Goal: Task Accomplishment & Management: Use online tool/utility

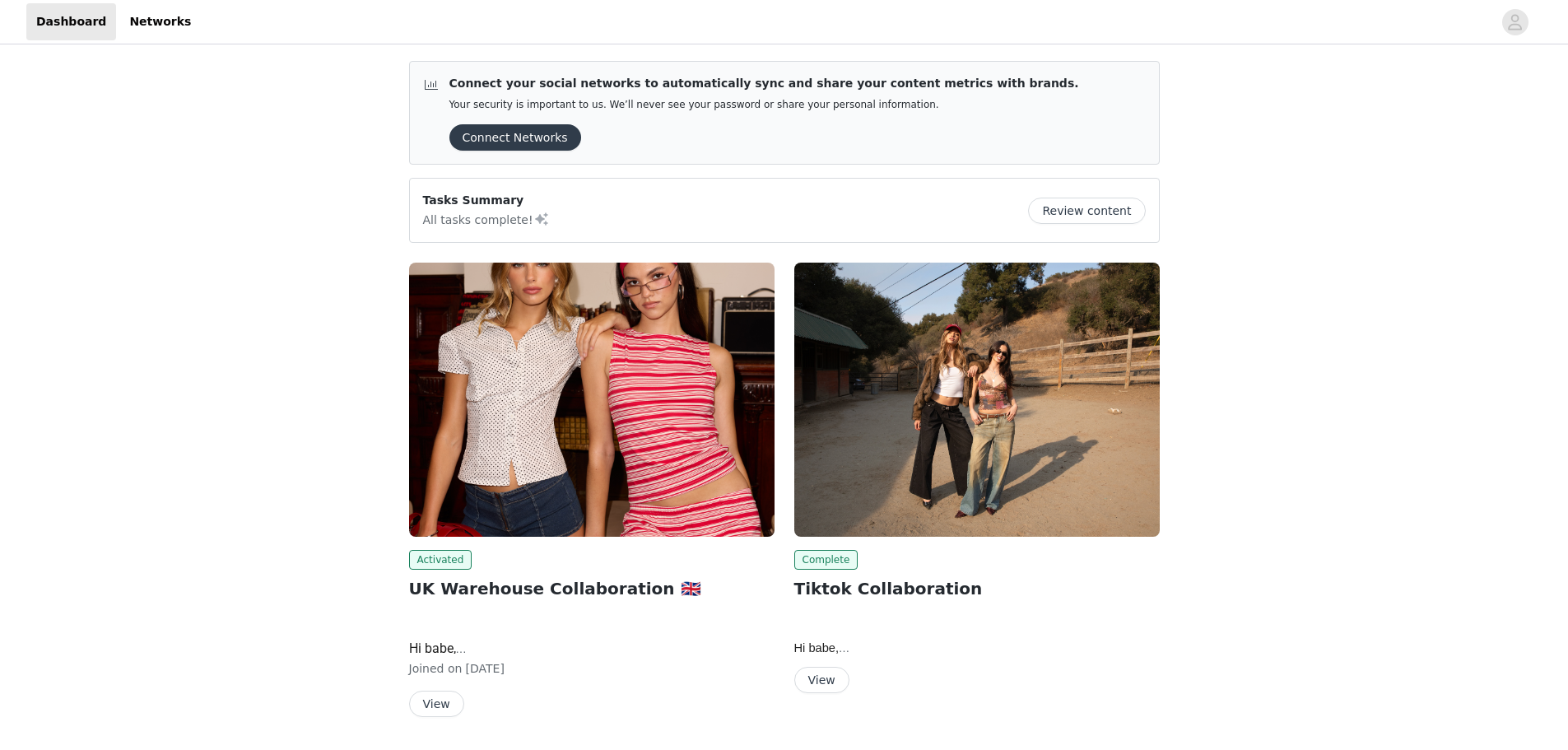
click at [432, 718] on div "Activated UK Warehouse Collaboration 🇬🇧 Hi babe, We’re so excited that the Edik…" at bounding box center [592, 493] width 385 height 481
click at [434, 710] on button "View" at bounding box center [436, 705] width 55 height 26
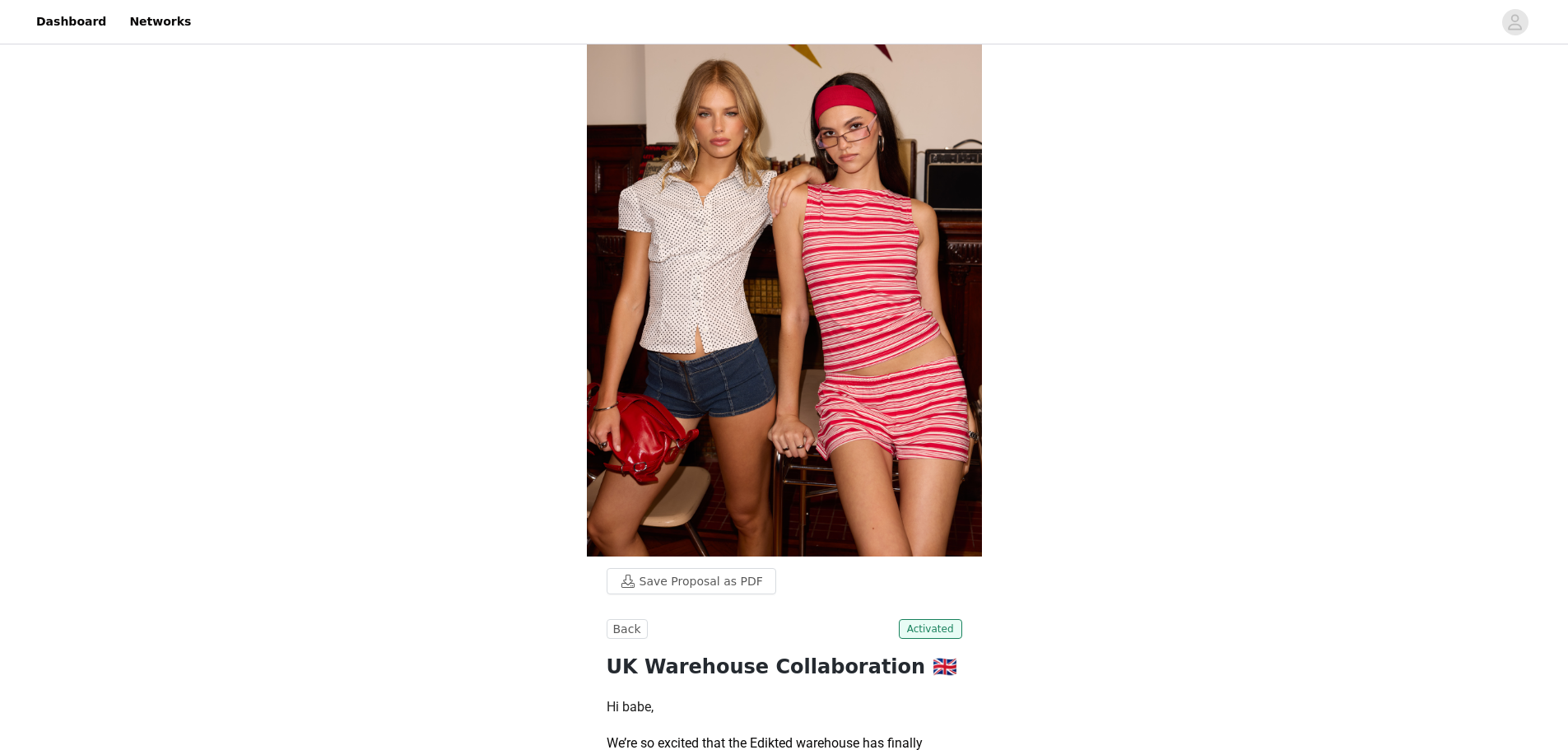
scroll to position [769, 0]
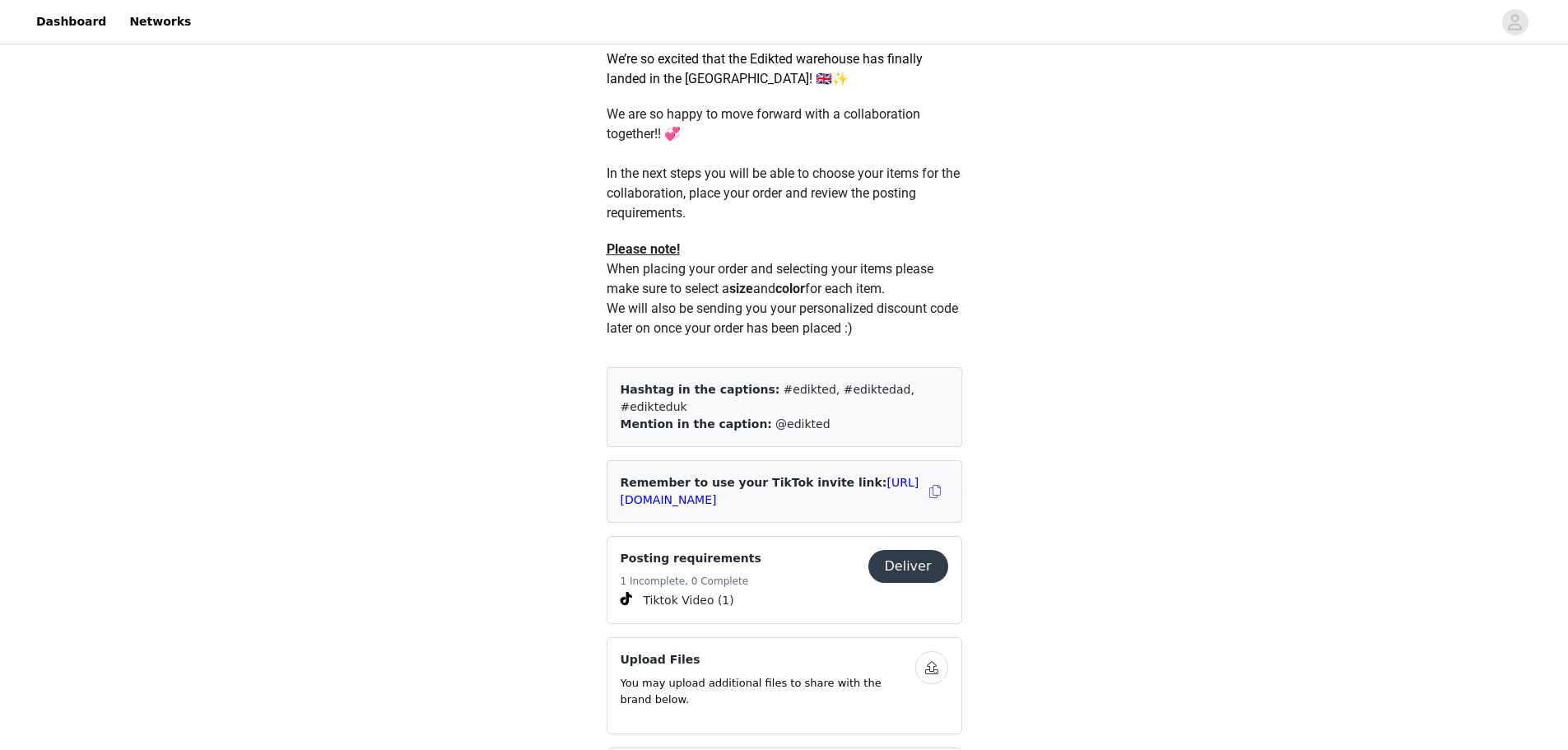
click at [911, 561] on button "Deliver" at bounding box center [908, 566] width 80 height 33
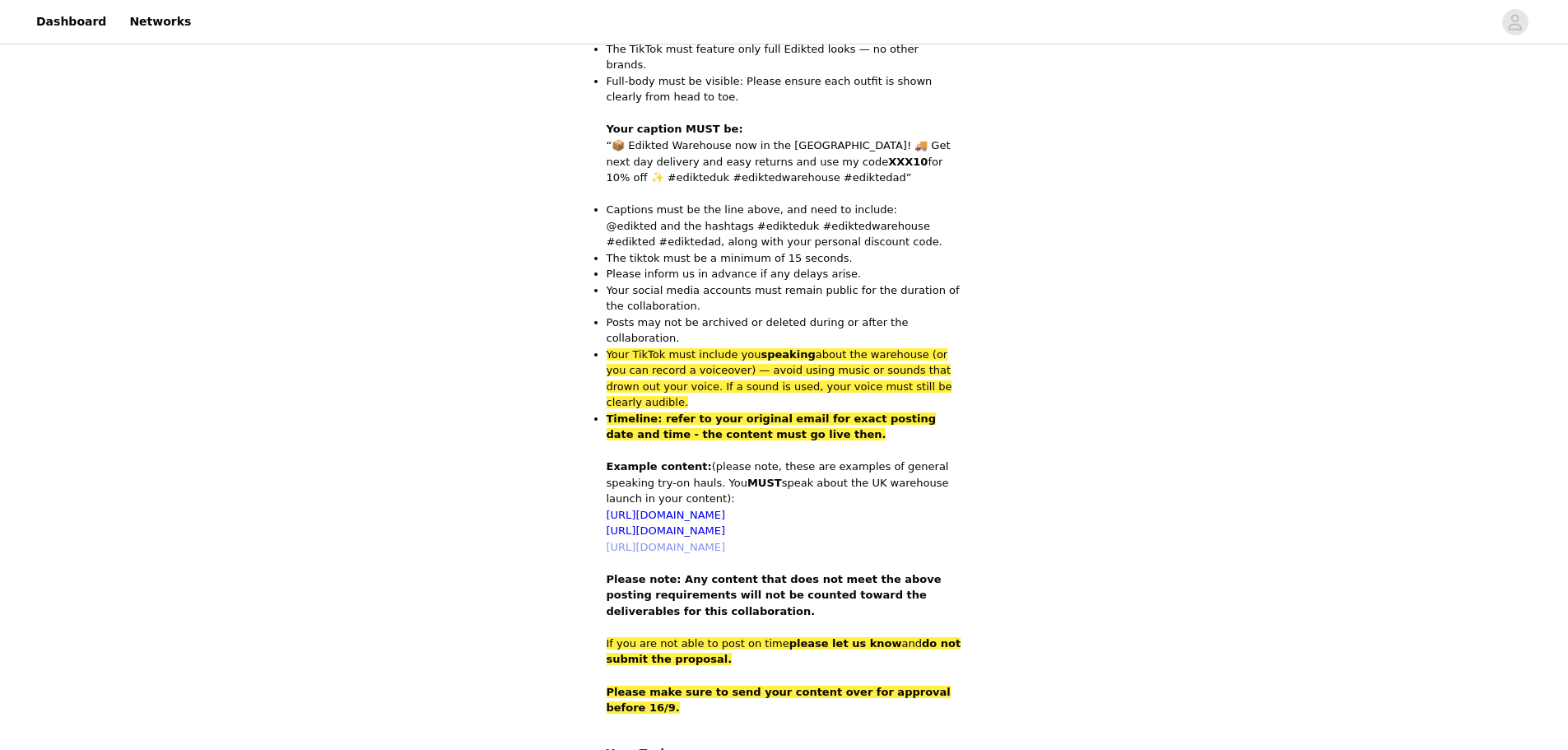
scroll to position [929, 0]
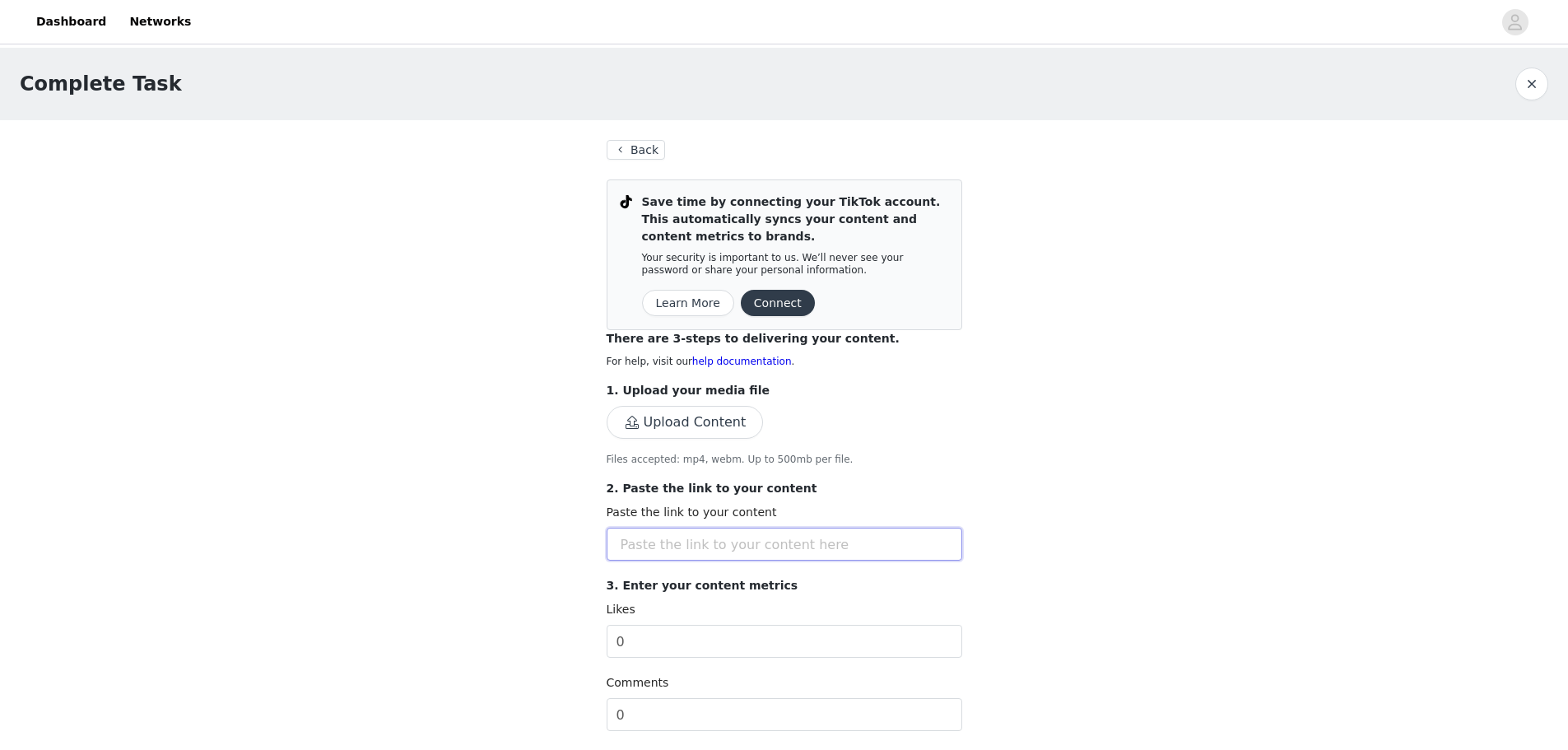
click at [692, 537] on input "text" at bounding box center [784, 544] width 356 height 33
paste input "[URL][DOMAIN_NAME]"
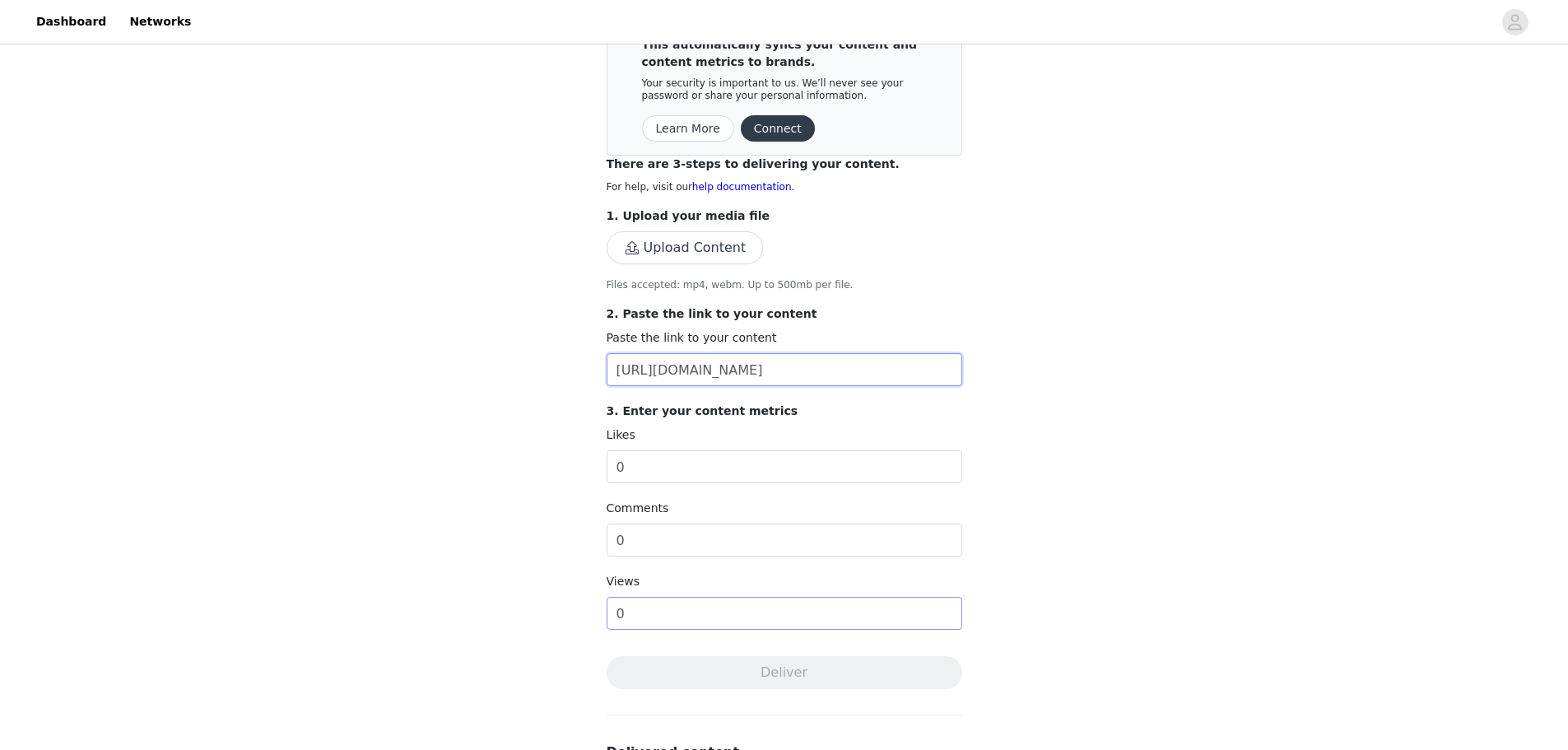
scroll to position [220, 0]
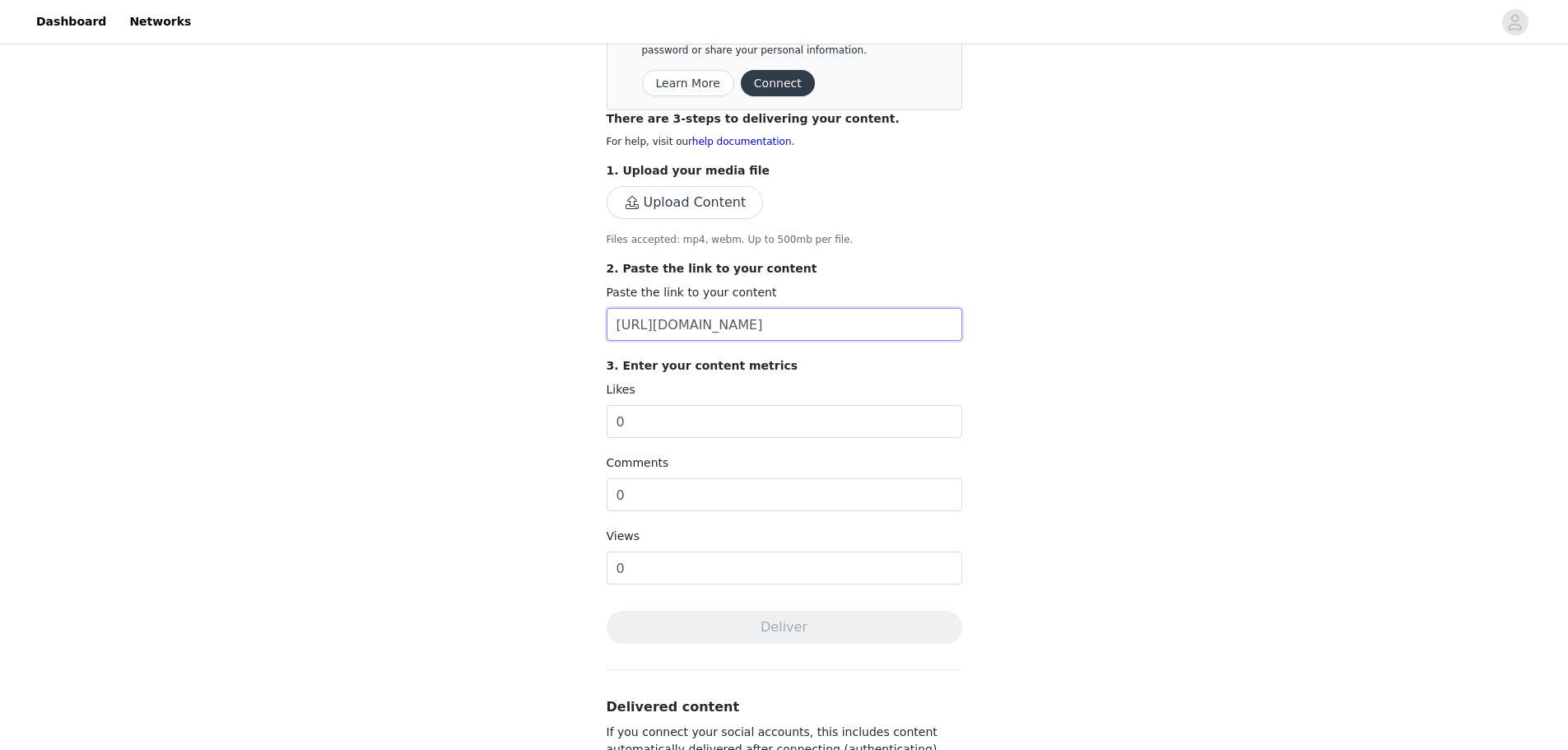
type input "[URL][DOMAIN_NAME]"
click at [1057, 513] on div "Complete Task Back Save time by connecting your TikTok account. This automatica…" at bounding box center [784, 353] width 1568 height 1050
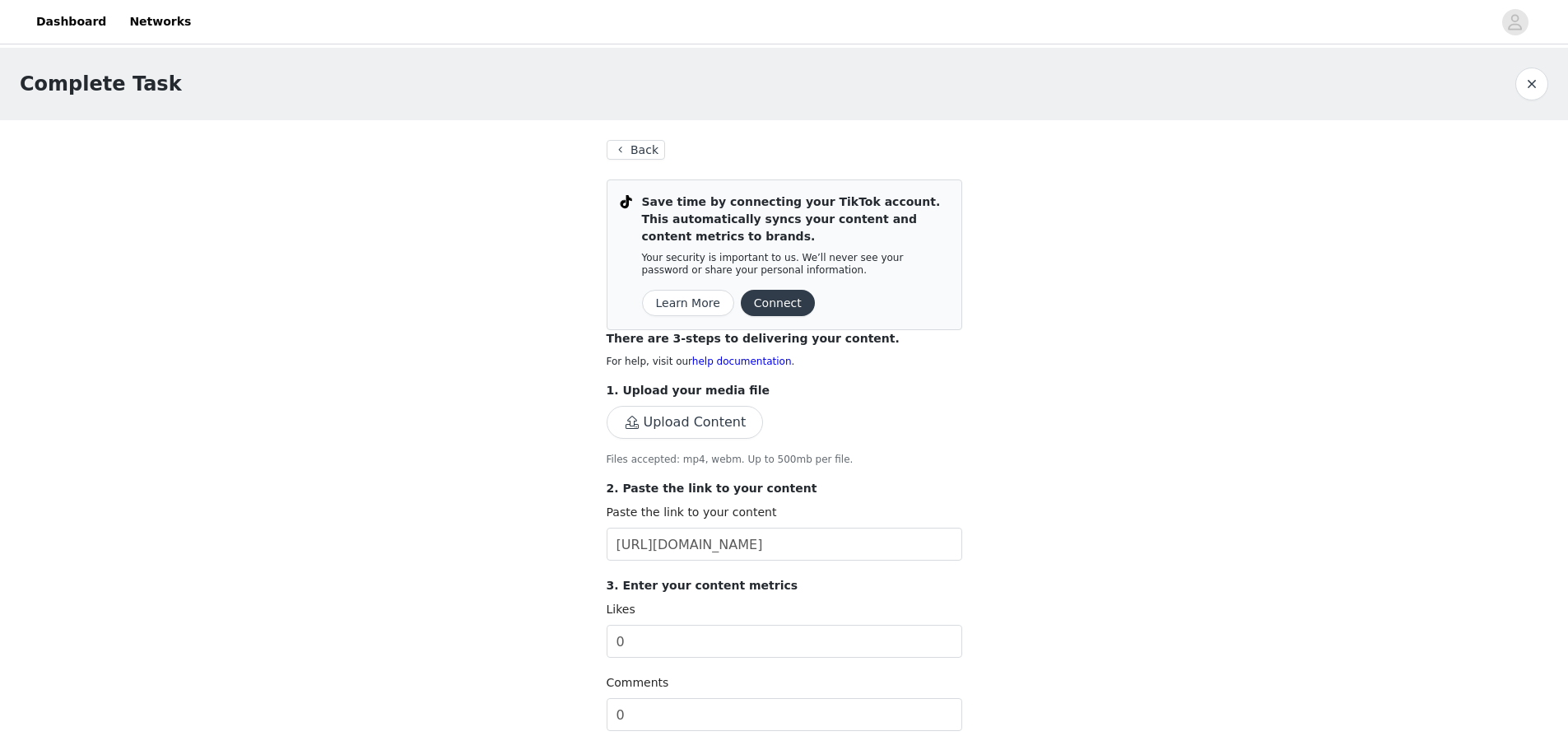
click at [703, 416] on button "Upload Content" at bounding box center [685, 422] width 158 height 33
click at [717, 424] on button "Upload Content" at bounding box center [685, 422] width 158 height 33
drag, startPoint x: 1269, startPoint y: 286, endPoint x: 1231, endPoint y: 472, distance: 189.8
click at [686, 418] on button "Upload Content" at bounding box center [685, 422] width 158 height 33
click at [1504, 241] on div "Complete Task Back Save time by connecting your TikTok account. This automatica…" at bounding box center [784, 573] width 1568 height 1050
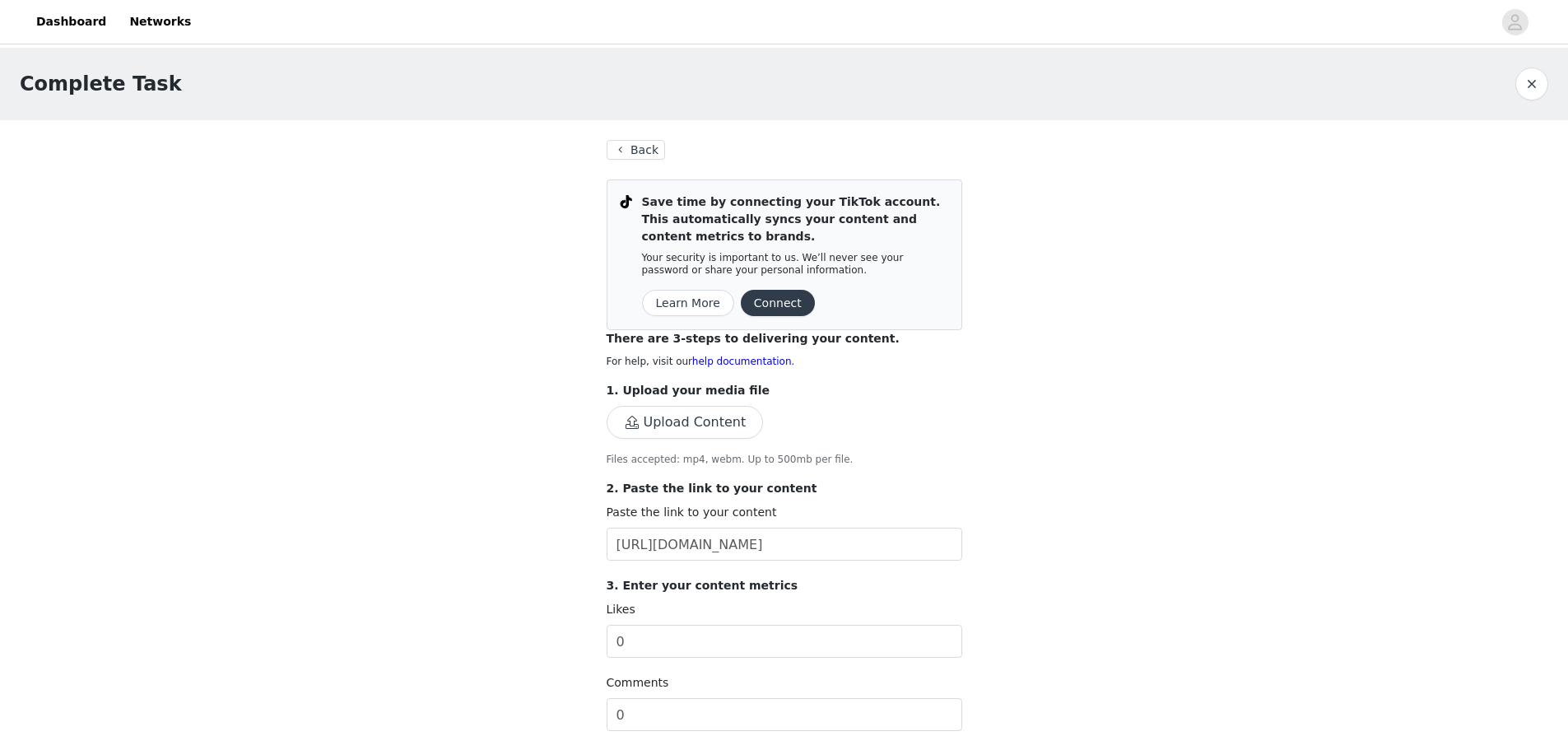
click at [740, 430] on button "Upload Content" at bounding box center [685, 422] width 158 height 33
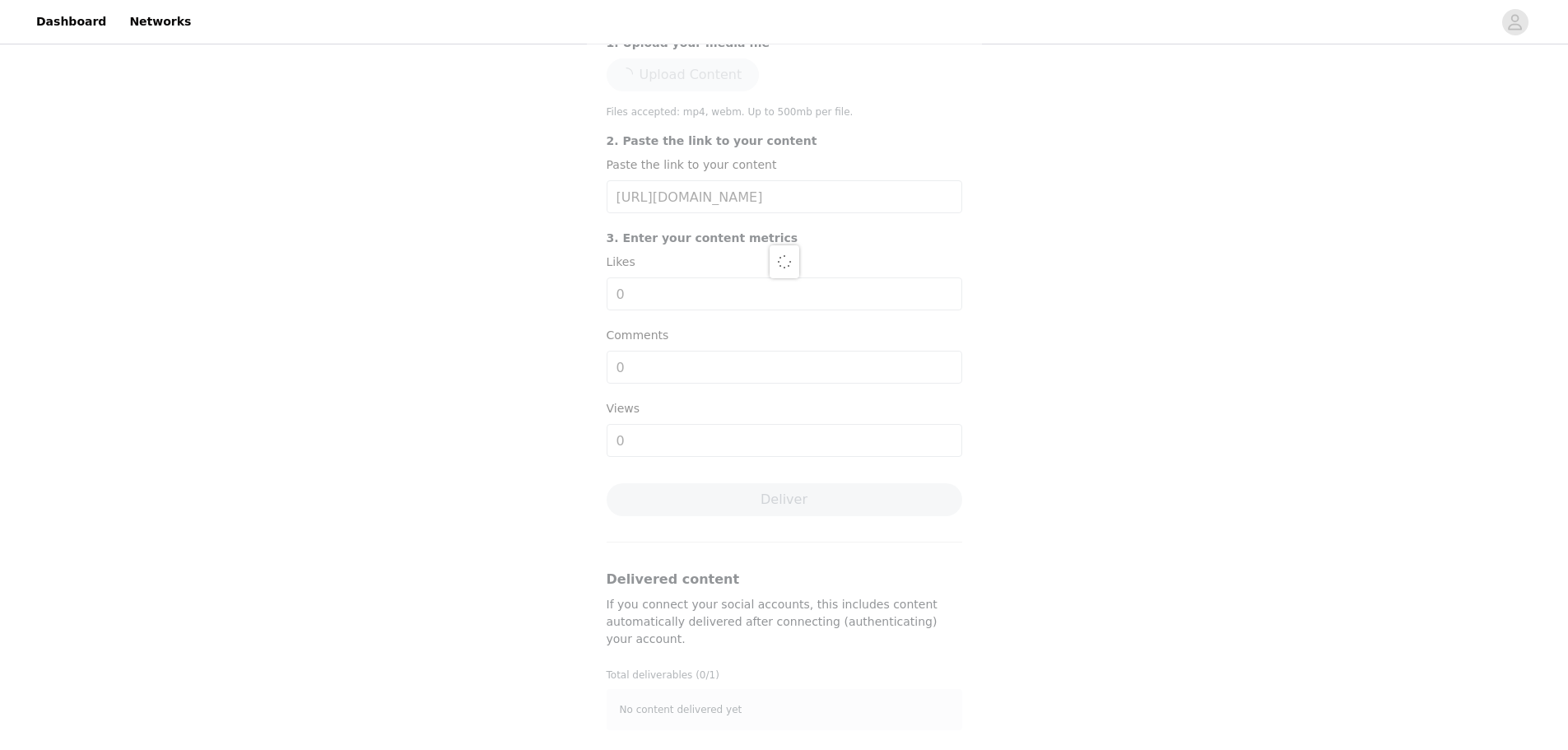
scroll to position [238, 0]
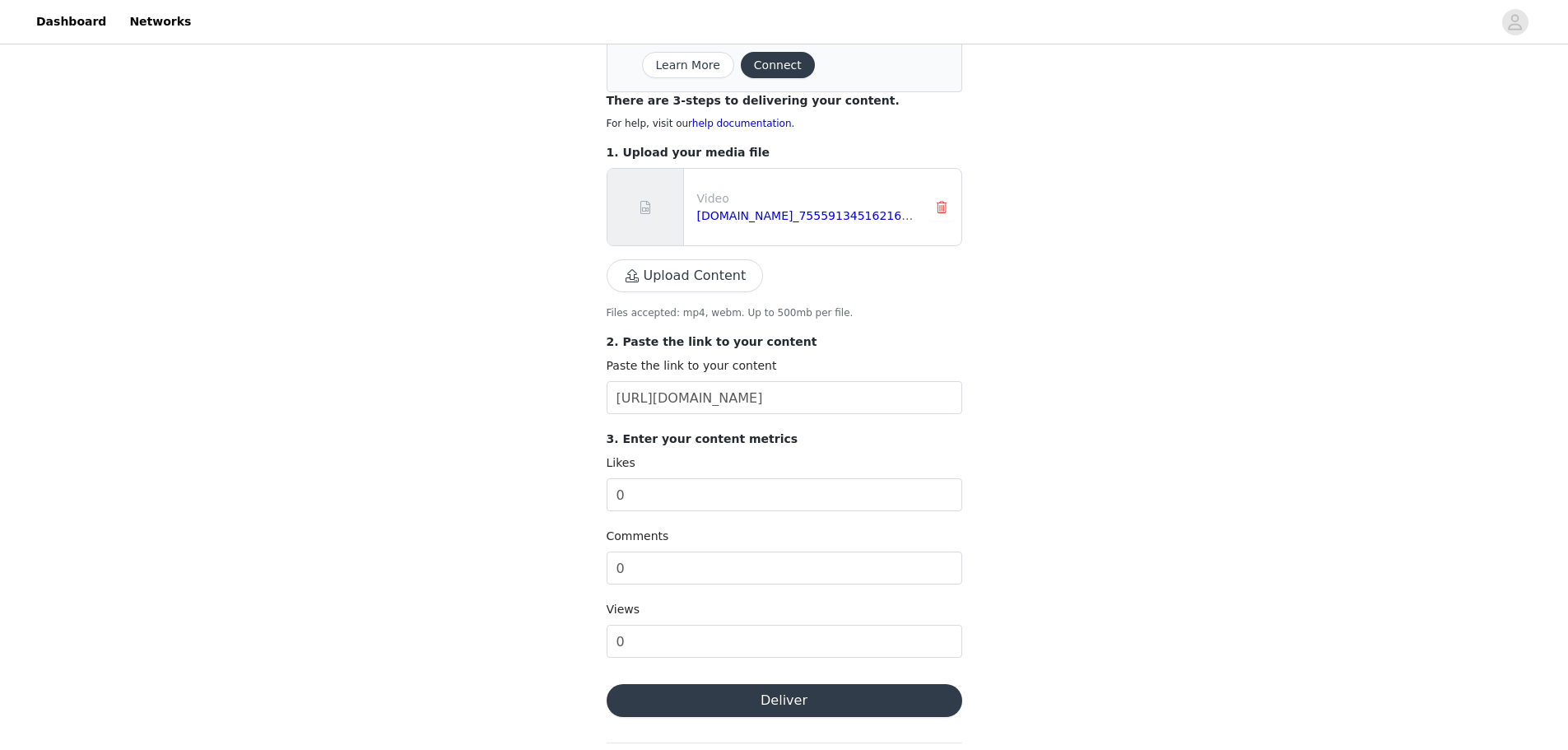
click at [901, 708] on button "Deliver" at bounding box center [784, 701] width 356 height 33
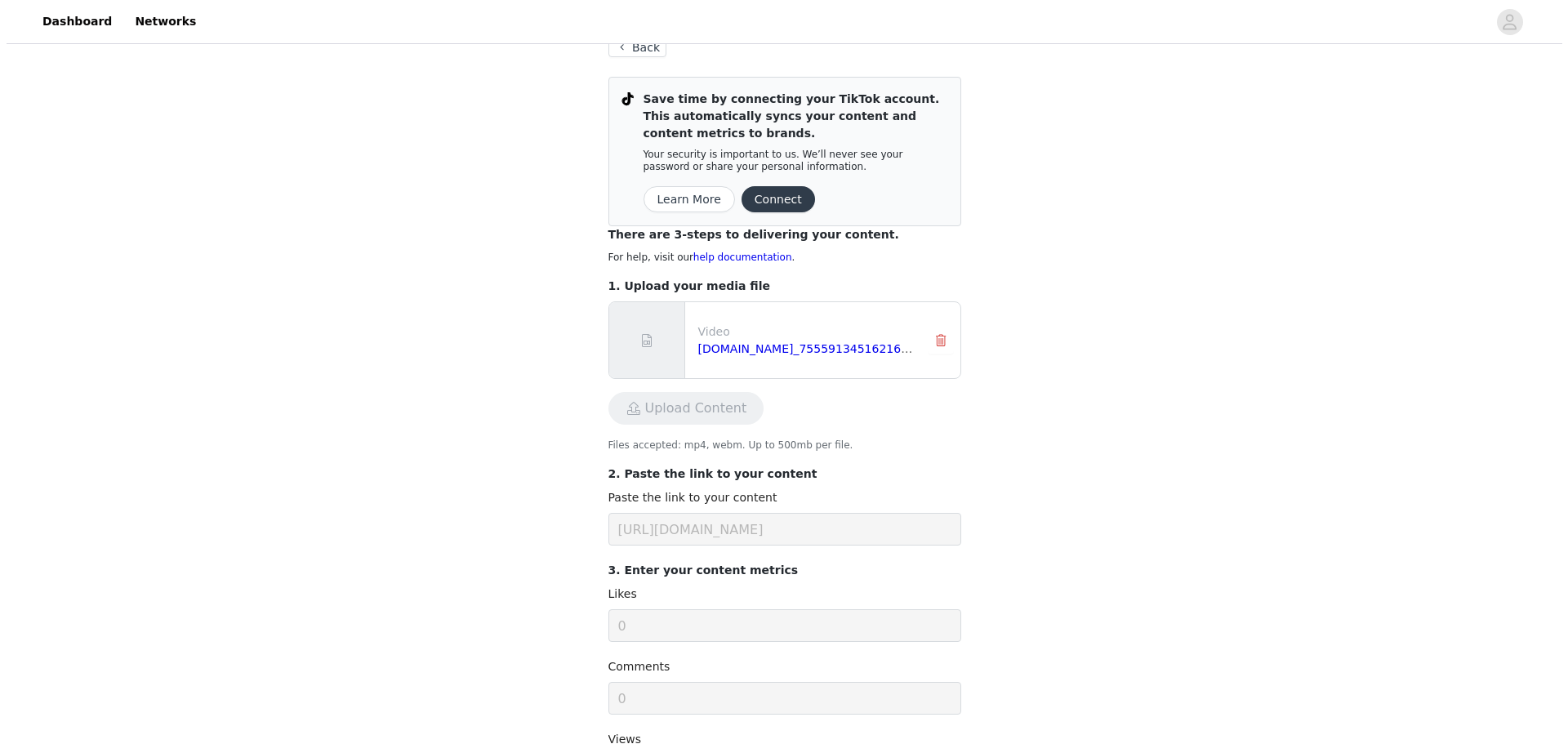
scroll to position [0, 0]
